Goal: Transaction & Acquisition: Purchase product/service

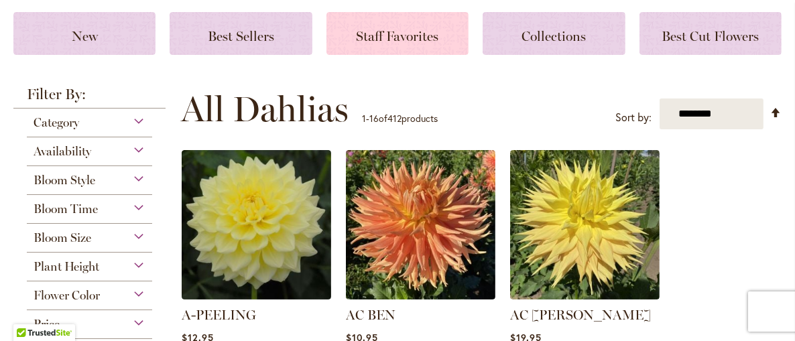
scroll to position [201, 0]
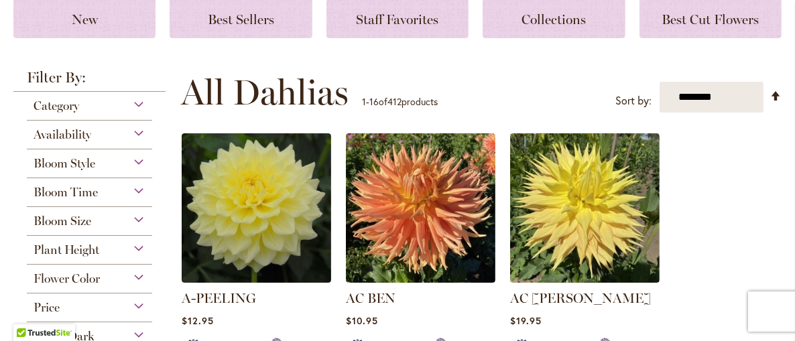
click at [134, 105] on div "Category" at bounding box center [89, 102] width 125 height 21
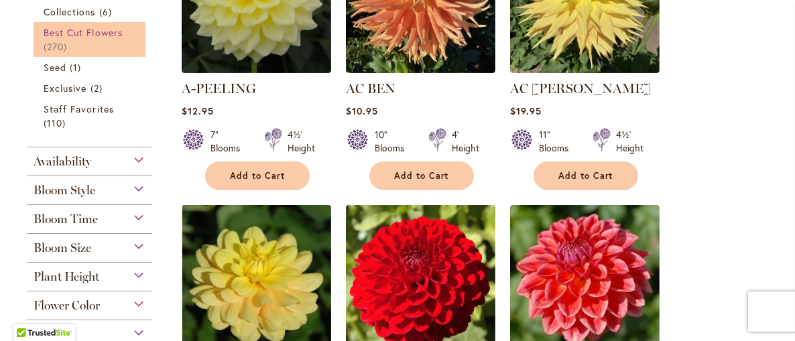
scroll to position [427, 0]
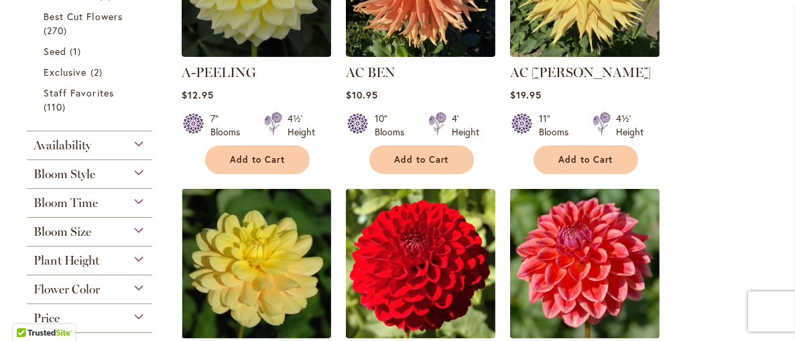
click at [133, 141] on div "Availability" at bounding box center [89, 141] width 125 height 21
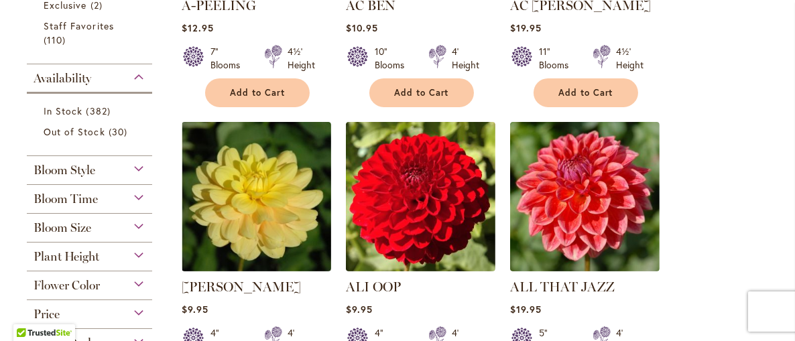
scroll to position [561, 0]
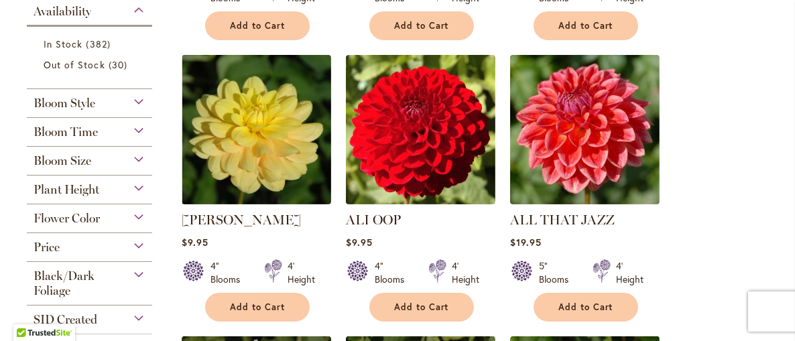
click at [141, 99] on div "Bloom Style" at bounding box center [89, 99] width 125 height 21
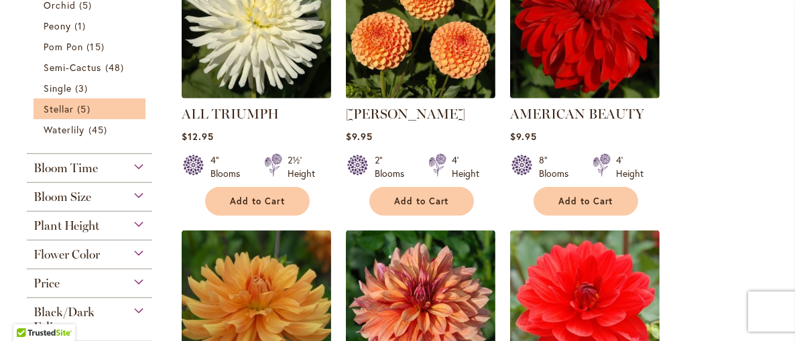
scroll to position [918, 0]
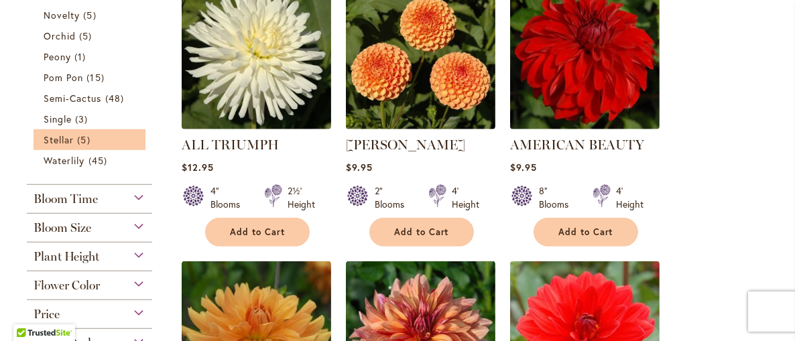
click at [139, 206] on div "Bloom Time" at bounding box center [89, 195] width 125 height 21
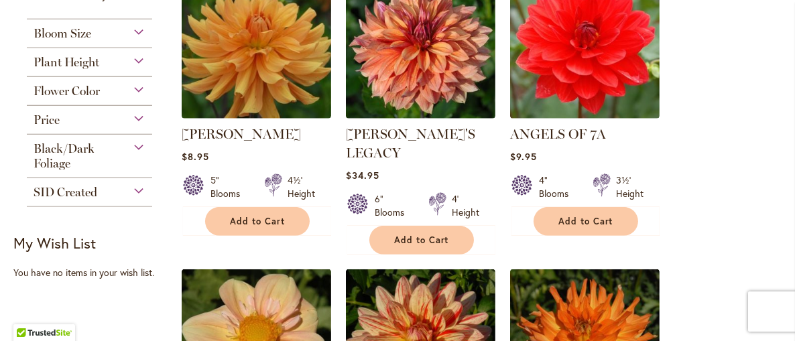
scroll to position [1253, 0]
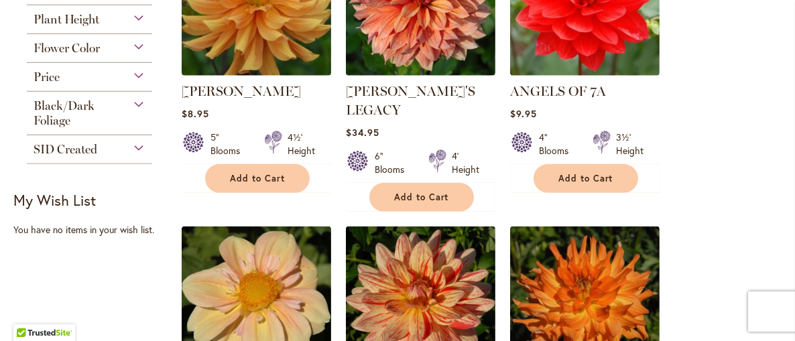
click at [137, 56] on div "Flower Color" at bounding box center [89, 44] width 125 height 21
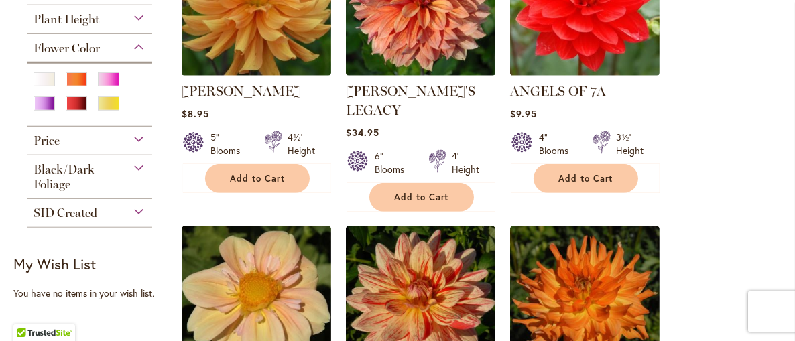
click at [141, 27] on div "Plant Height" at bounding box center [89, 15] width 125 height 21
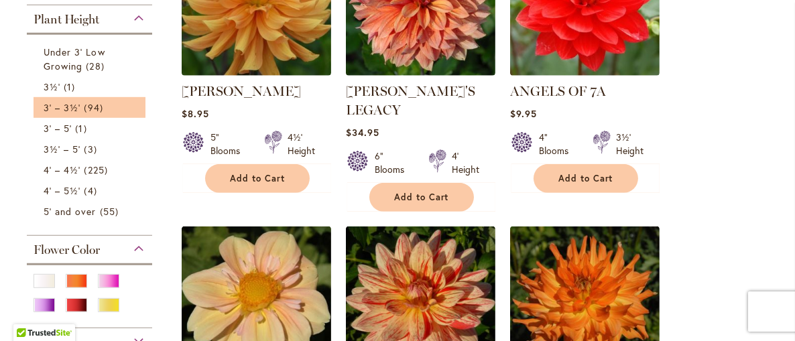
click at [87, 118] on li "3' – 3½' 94 items" at bounding box center [90, 107] width 112 height 21
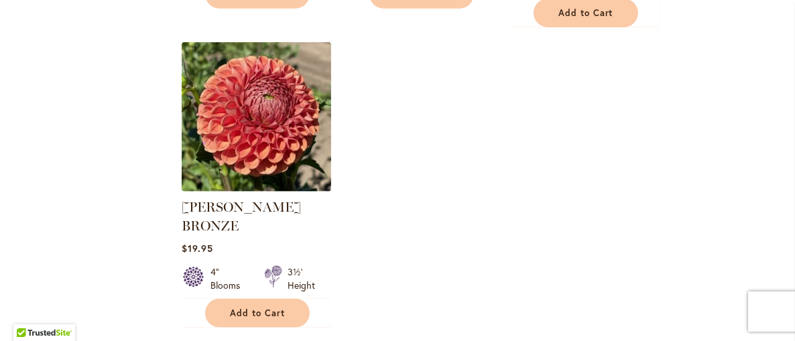
scroll to position [1743, 0]
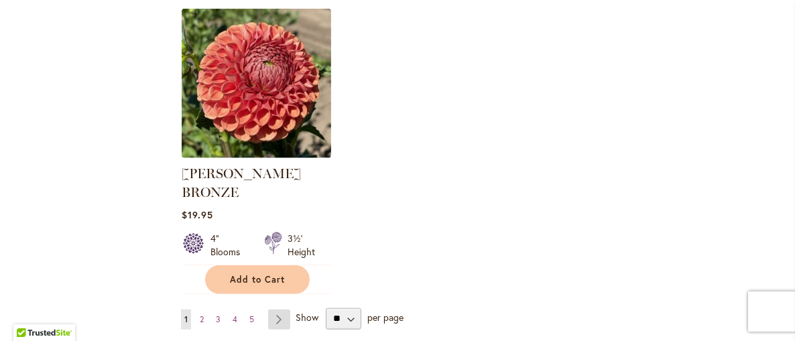
click at [276, 310] on link "Page Next" at bounding box center [279, 320] width 22 height 20
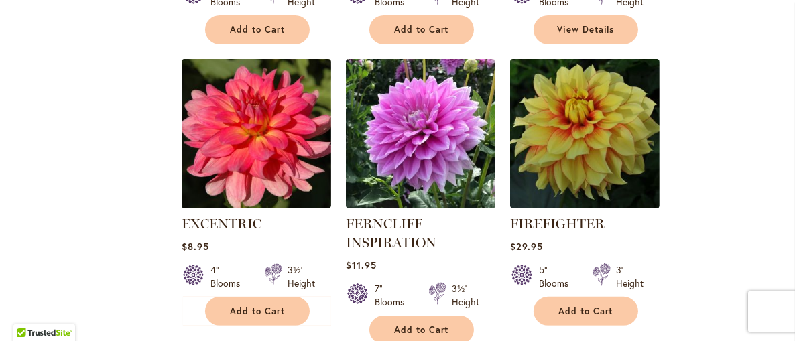
scroll to position [896, 0]
